Goal: Find specific page/section: Find specific page/section

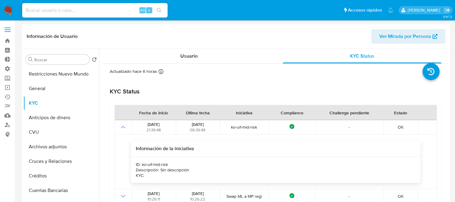
select select "10"
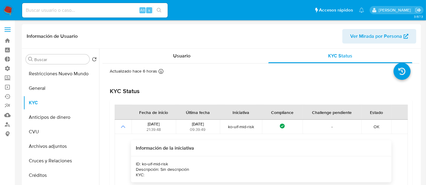
scroll to position [94, 0]
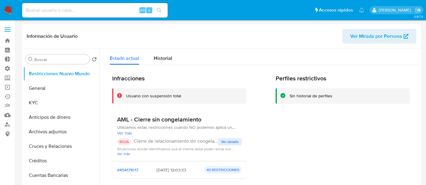
select select "10"
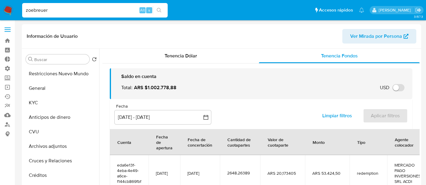
select select "10"
